Goal: Task Accomplishment & Management: Manage account settings

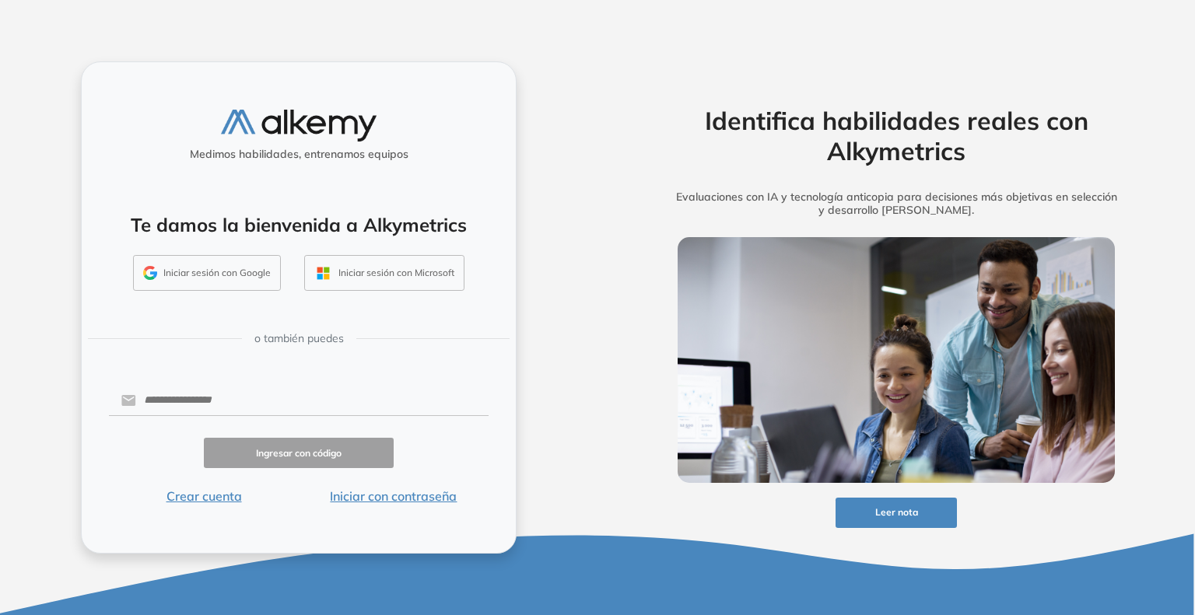
click at [233, 276] on button "Iniciar sesión con Google" at bounding box center [207, 273] width 148 height 36
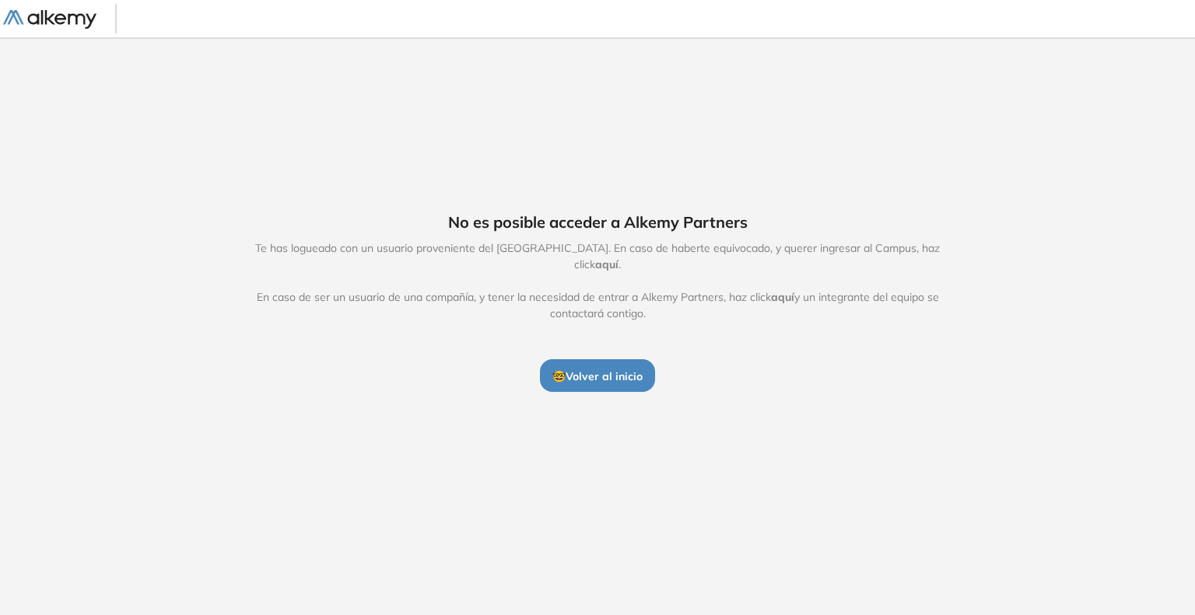
click at [610, 369] on span "🤓 Volver al inicio" at bounding box center [597, 376] width 90 height 14
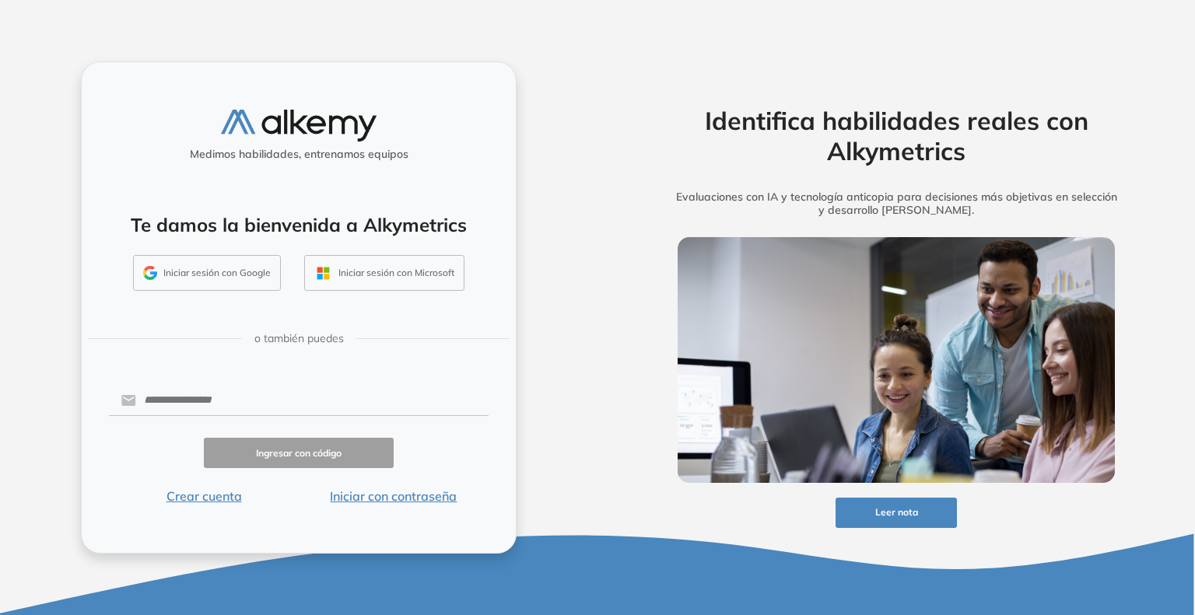
click at [214, 265] on button "Iniciar sesión con Google" at bounding box center [207, 273] width 148 height 36
